Goal: Task Accomplishment & Management: Complete application form

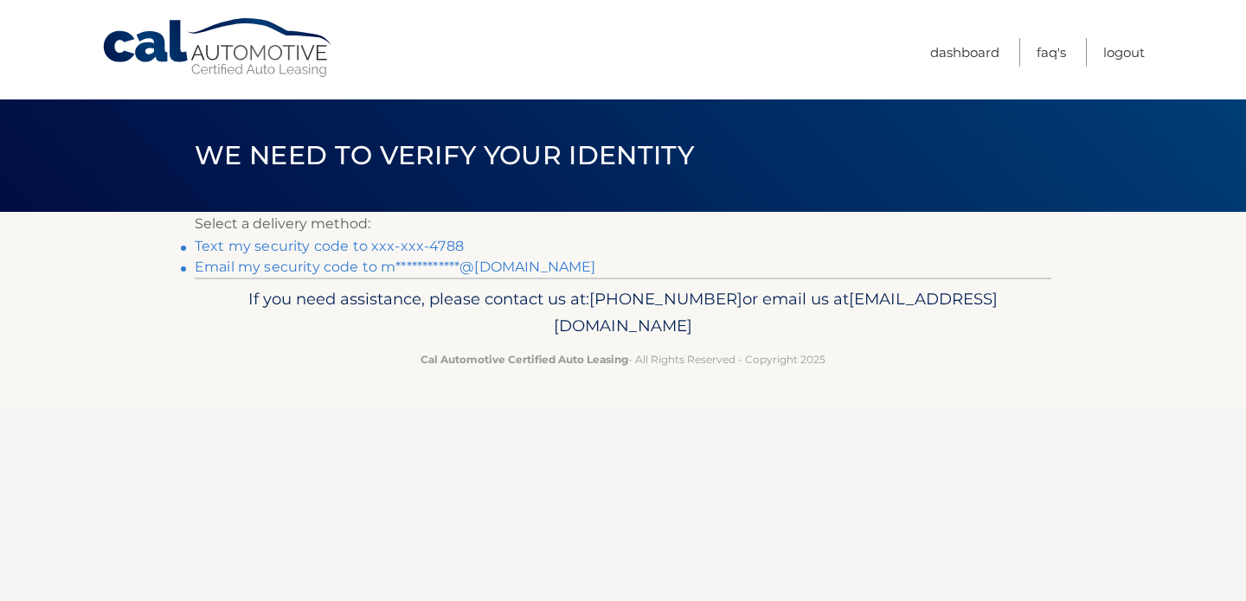
click at [431, 246] on link "Text my security code to xxx-xxx-4788" at bounding box center [329, 246] width 269 height 16
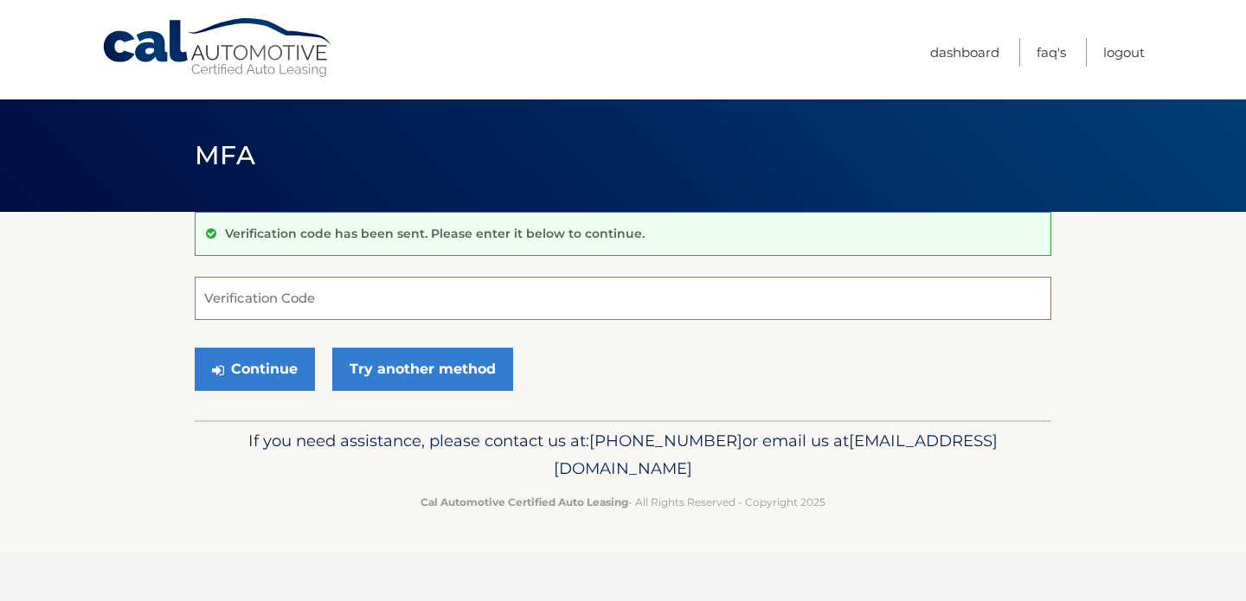
click at [468, 291] on input "Verification Code" at bounding box center [623, 298] width 857 height 43
type input "965229"
click at [287, 364] on button "Continue" at bounding box center [255, 369] width 120 height 43
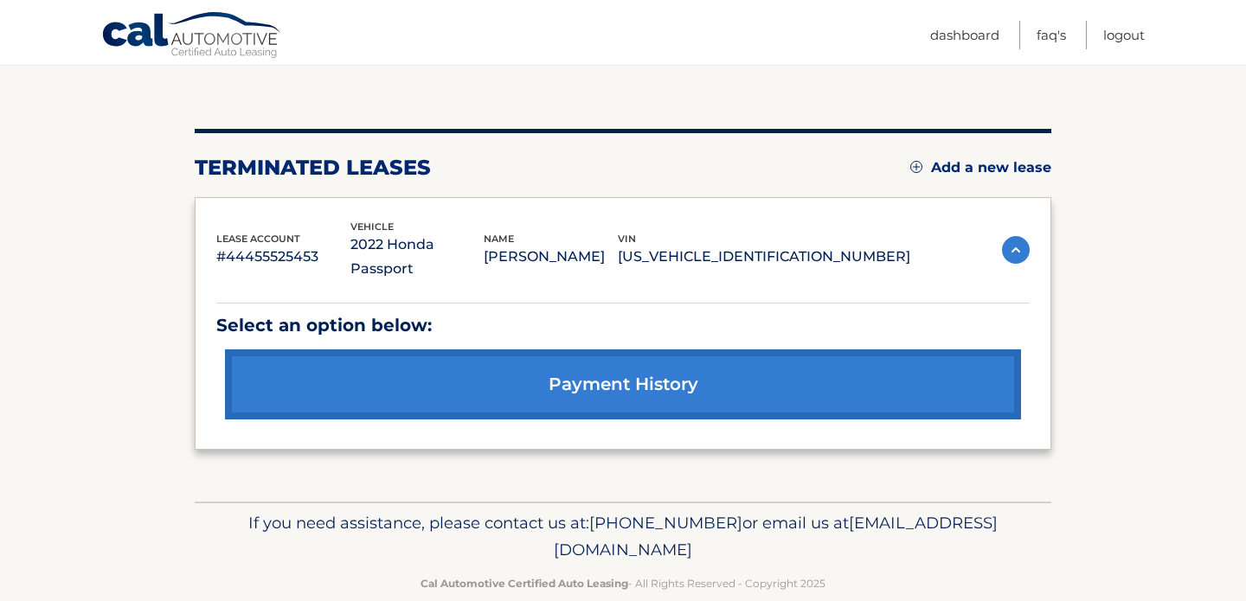
scroll to position [168, 0]
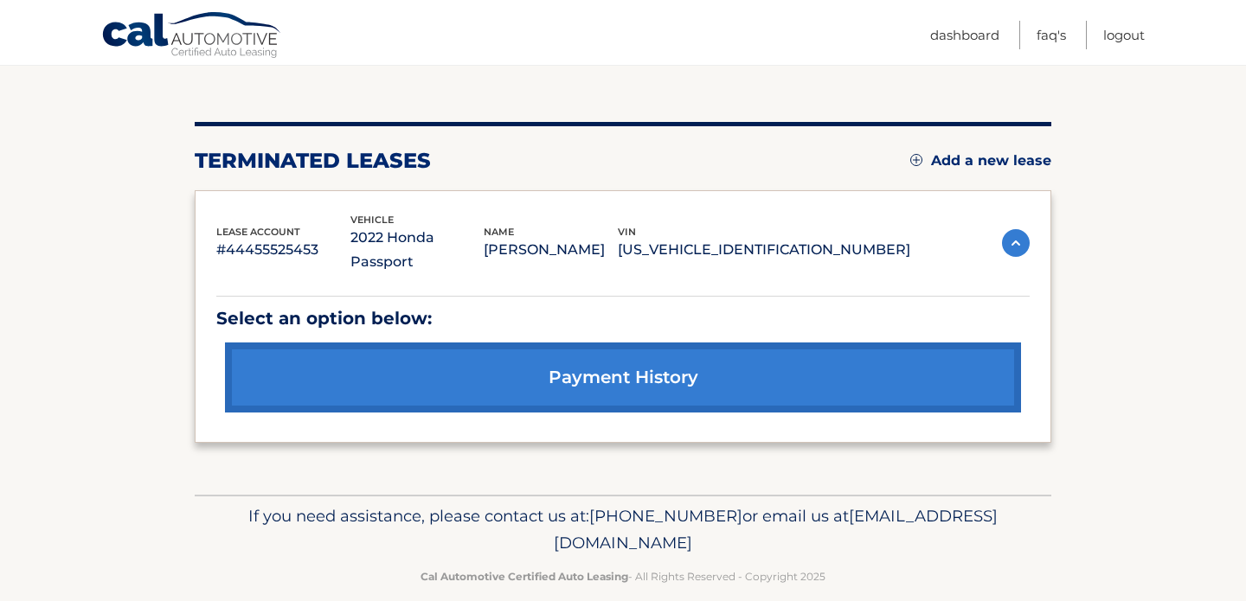
click at [973, 162] on link "Add a new lease" at bounding box center [980, 160] width 141 height 17
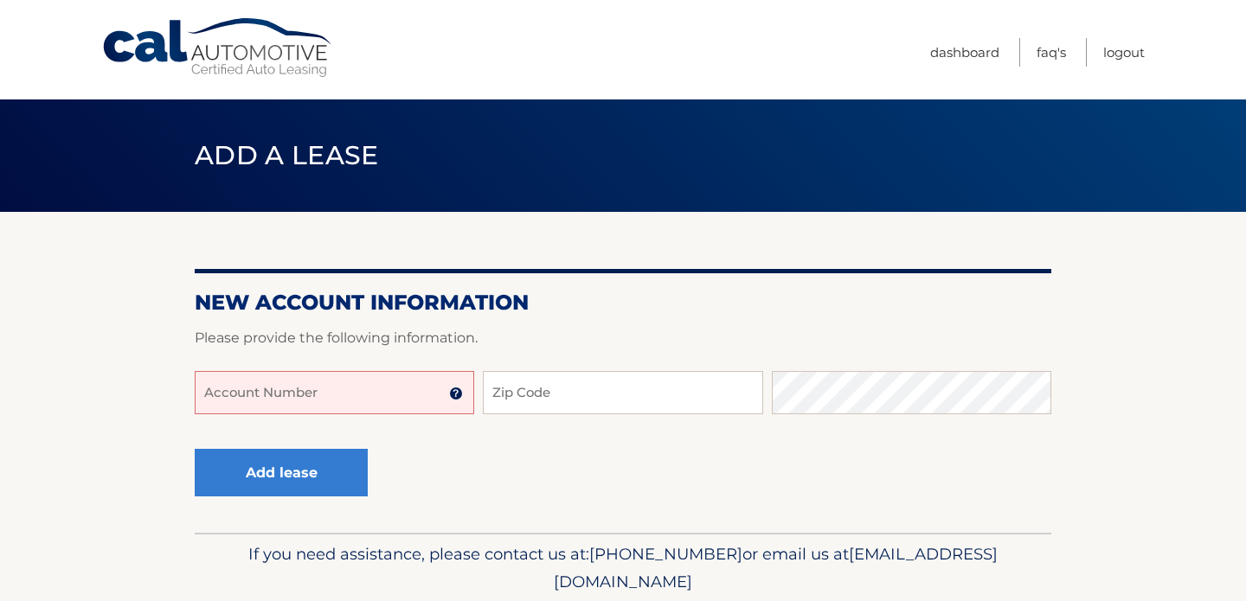
click at [363, 389] on input "Account Number" at bounding box center [335, 392] width 280 height 43
click at [387, 392] on input "Account Number" at bounding box center [335, 392] width 280 height 43
click at [376, 394] on input "Account Number" at bounding box center [335, 392] width 280 height 43
